Goal: Navigation & Orientation: Understand site structure

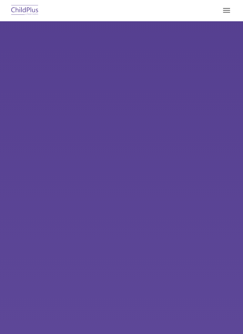
select select "MEDIUM"
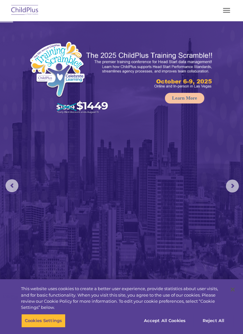
click at [226, 12] on span "button" at bounding box center [226, 12] width 7 height 1
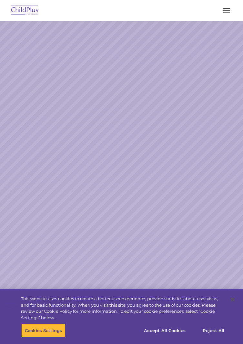
select select "MEDIUM"
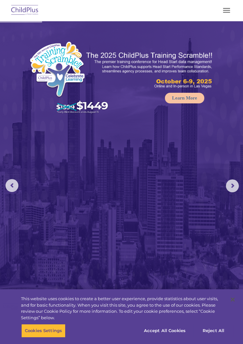
click at [220, 11] on button "button" at bounding box center [226, 10] width 14 height 10
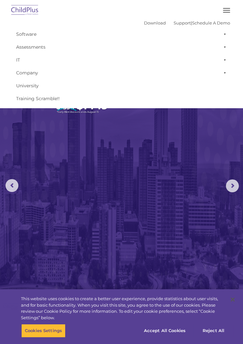
click at [222, 12] on button "button" at bounding box center [226, 10] width 14 height 10
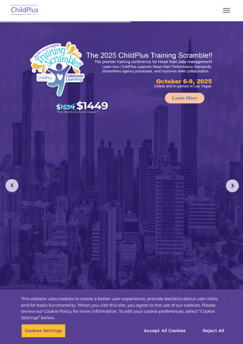
click at [25, 17] on img at bounding box center [25, 10] width 30 height 15
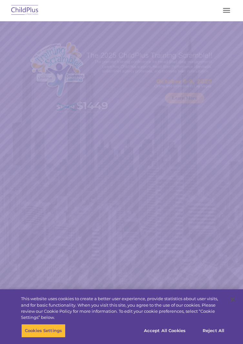
select select "MEDIUM"
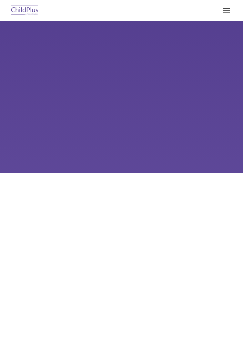
type input ""
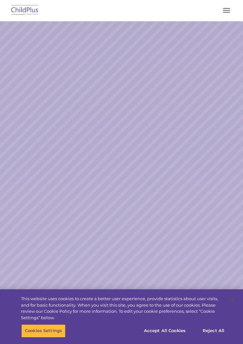
select select "MEDIUM"
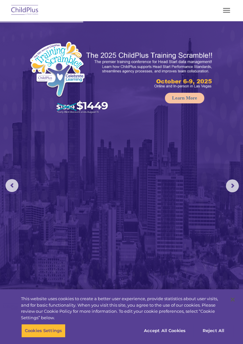
click at [227, 14] on button "button" at bounding box center [226, 10] width 14 height 10
